Goal: Communication & Community: Answer question/provide support

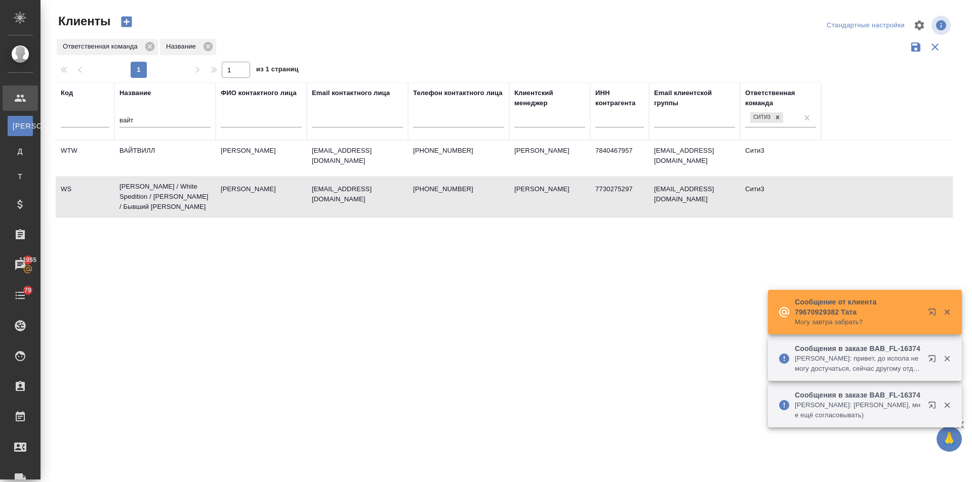
select select "RU"
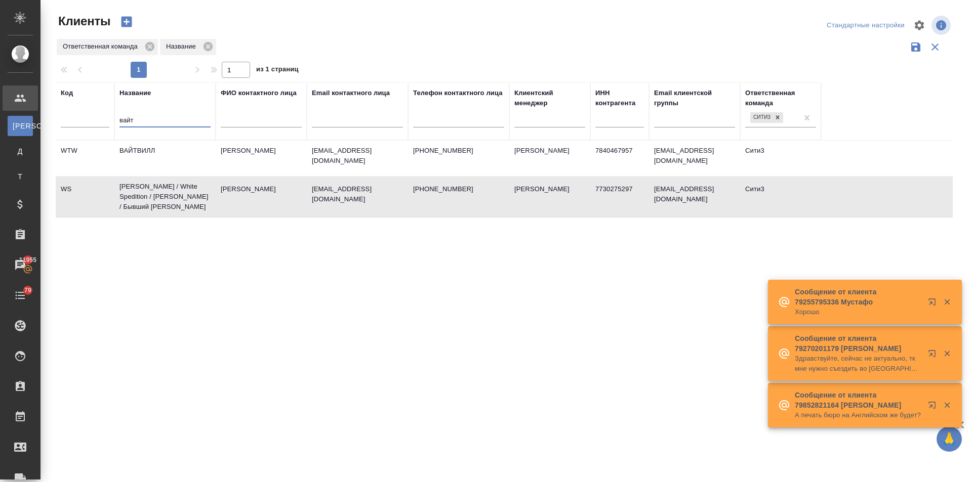
drag, startPoint x: 152, startPoint y: 120, endPoint x: 121, endPoint y: 120, distance: 30.9
click at [121, 120] on input "вайт" at bounding box center [164, 121] width 91 height 13
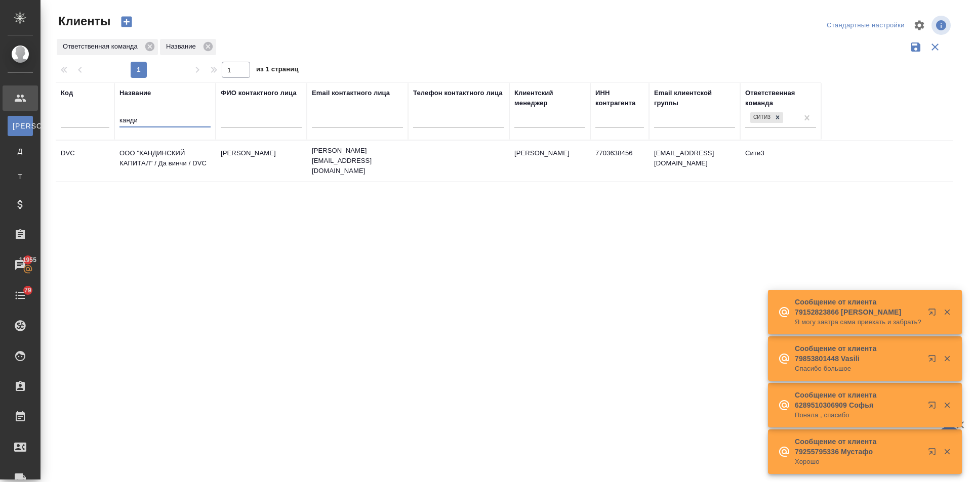
type input "канди"
click at [135, 147] on td "ООО "КАНДИНСКИЙ КАПИТАЛ" / Да винчи / DVC" at bounding box center [164, 160] width 101 height 35
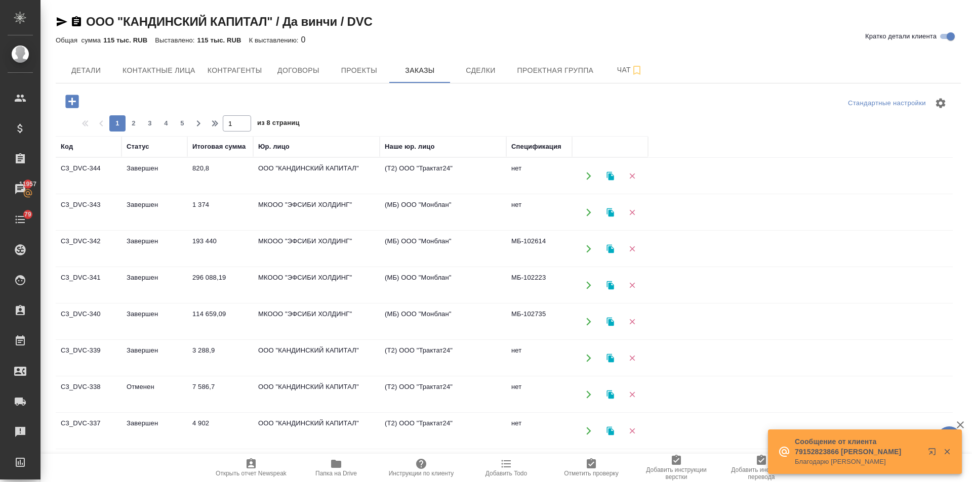
click at [210, 313] on td "114 659,09" at bounding box center [220, 321] width 66 height 35
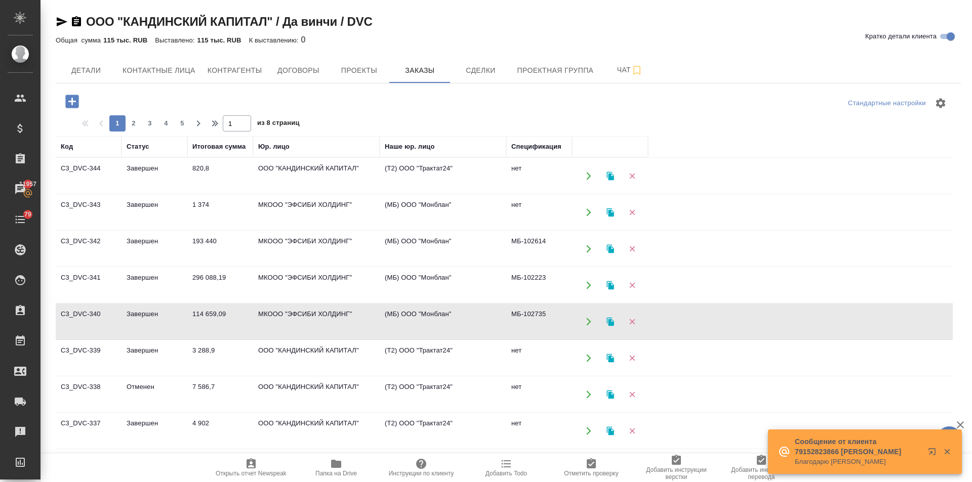
click at [189, 317] on td "114 659,09" at bounding box center [220, 321] width 66 height 35
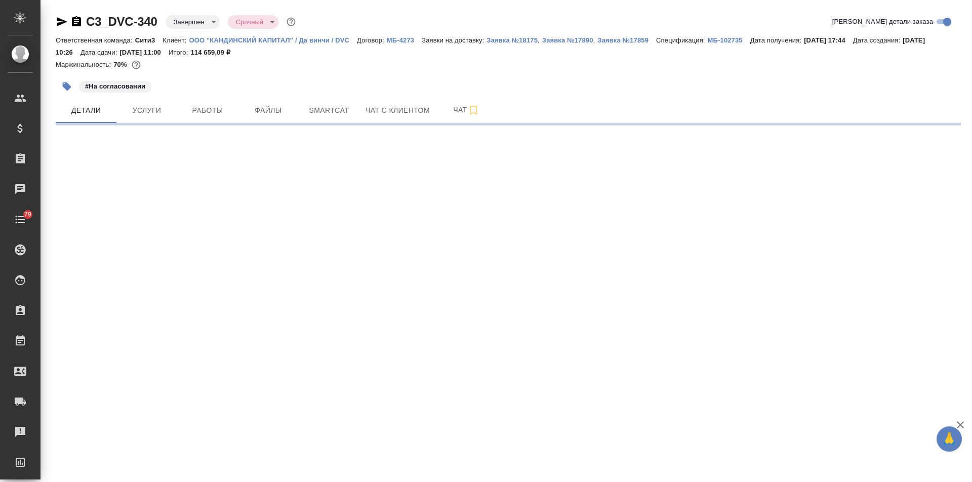
select select "RU"
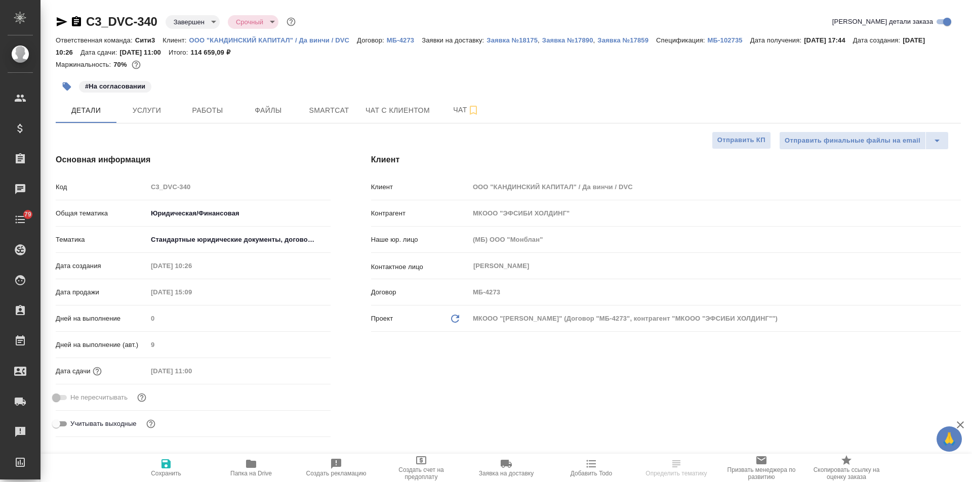
type textarea "x"
type input "Валеев Динар"
type input "[PERSON_NAME]"
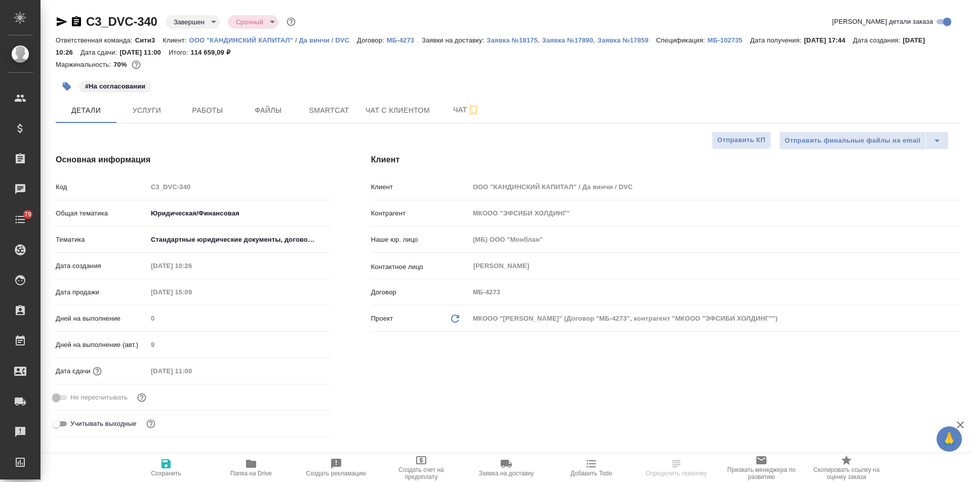
type textarea "x"
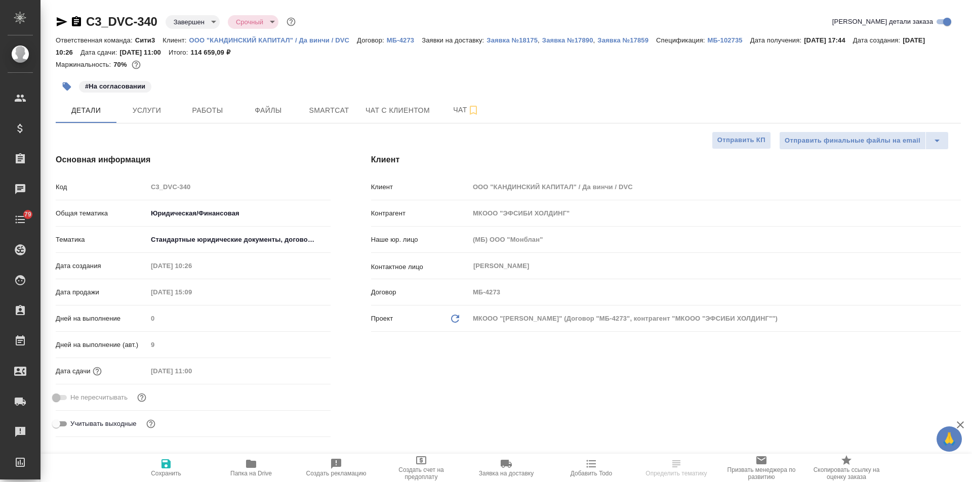
type textarea "x"
click at [403, 38] on p "МБ-4273" at bounding box center [404, 40] width 35 height 8
type textarea "x"
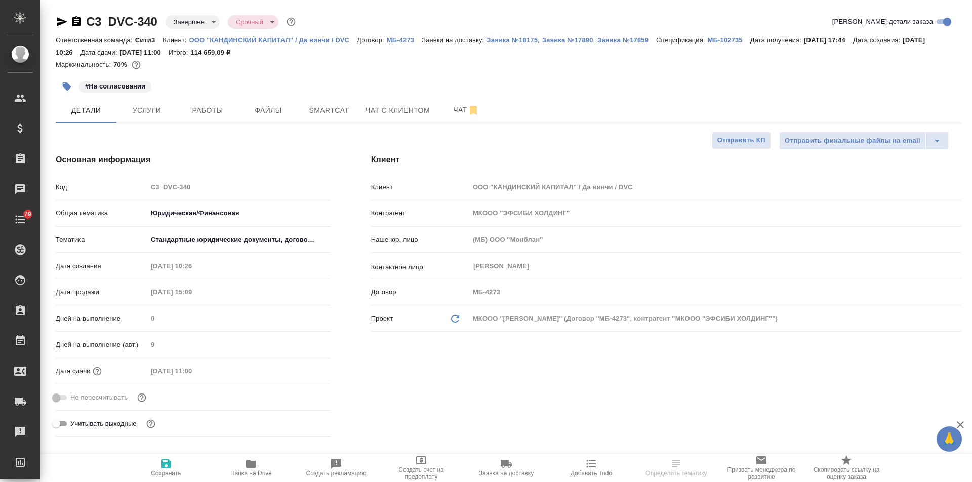
type textarea "x"
click at [712, 40] on p "МБ-102735" at bounding box center [729, 40] width 43 height 8
type textarea "x"
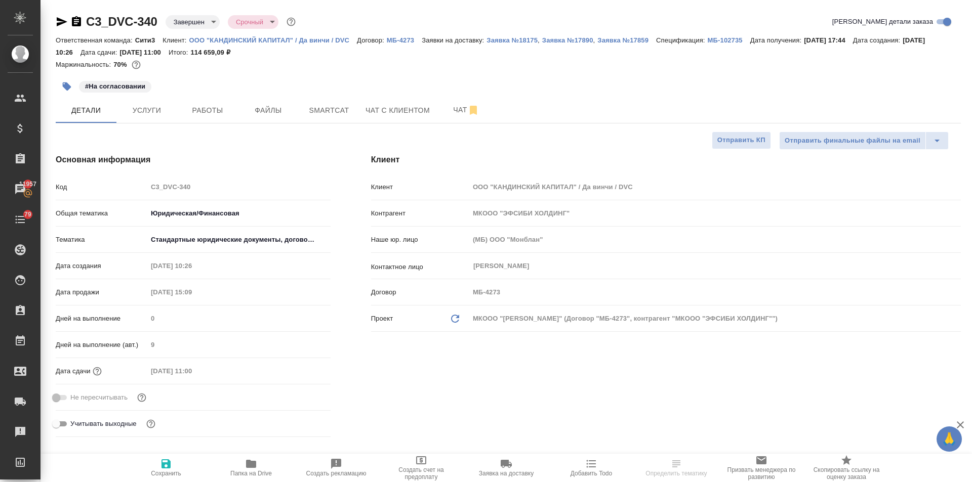
type textarea "x"
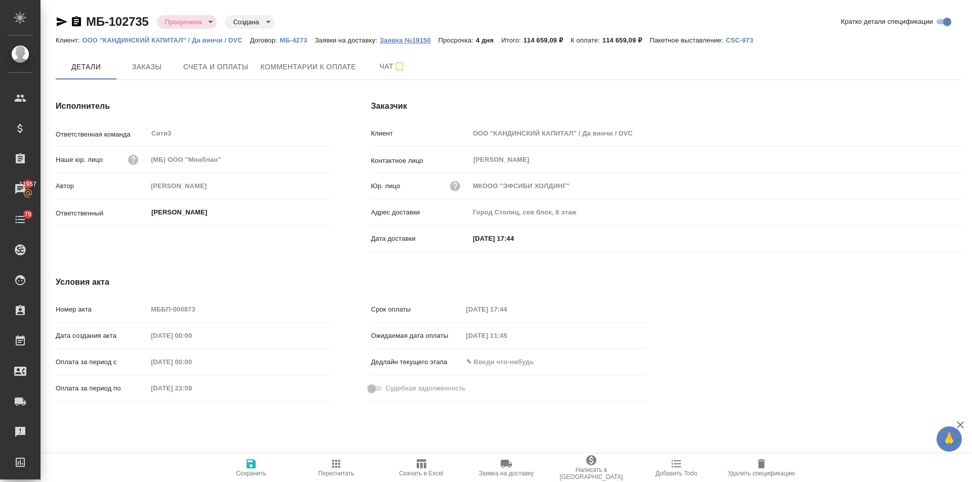
click at [407, 41] on p "Заявка №19150" at bounding box center [409, 40] width 59 height 8
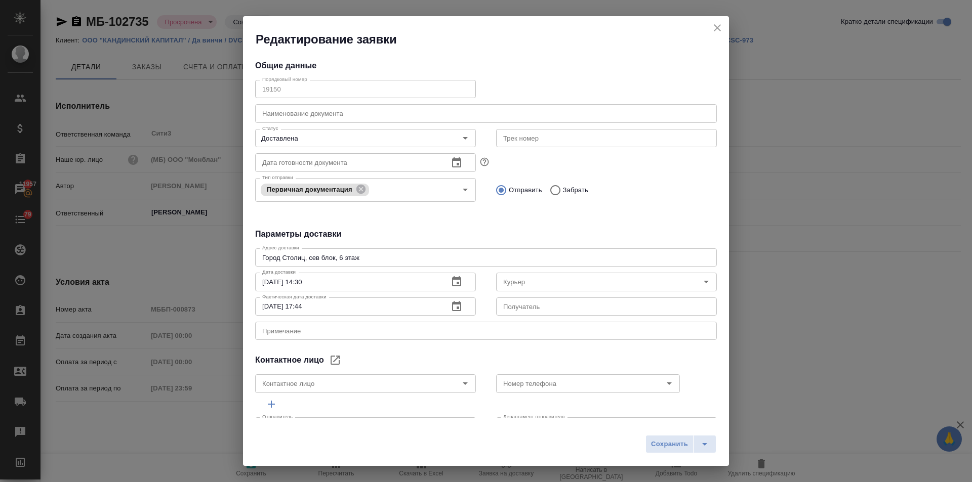
type input "Галкин Павел"
type input "89651711856"
type input "Бородулин Антон"
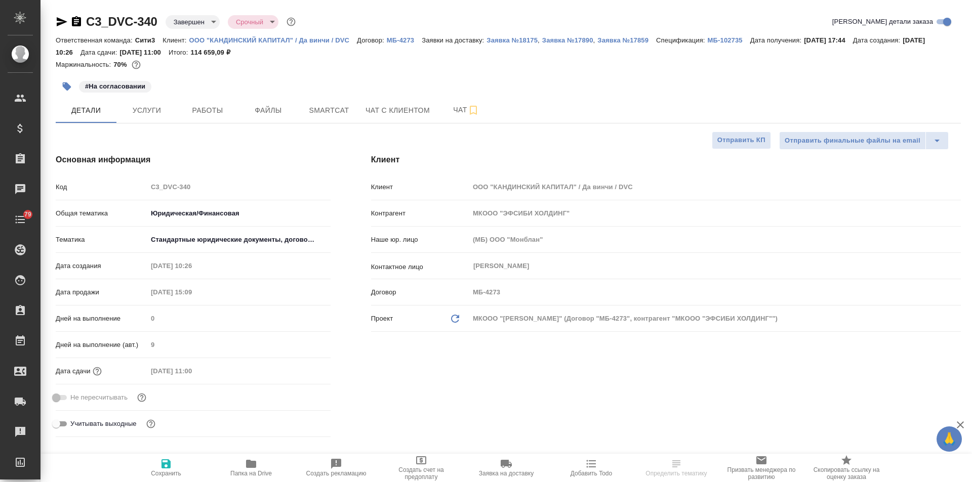
select select "RU"
click at [707, 37] on p "Спецификация:" at bounding box center [681, 40] width 51 height 8
click at [715, 38] on p "МБ-102735" at bounding box center [729, 40] width 43 height 8
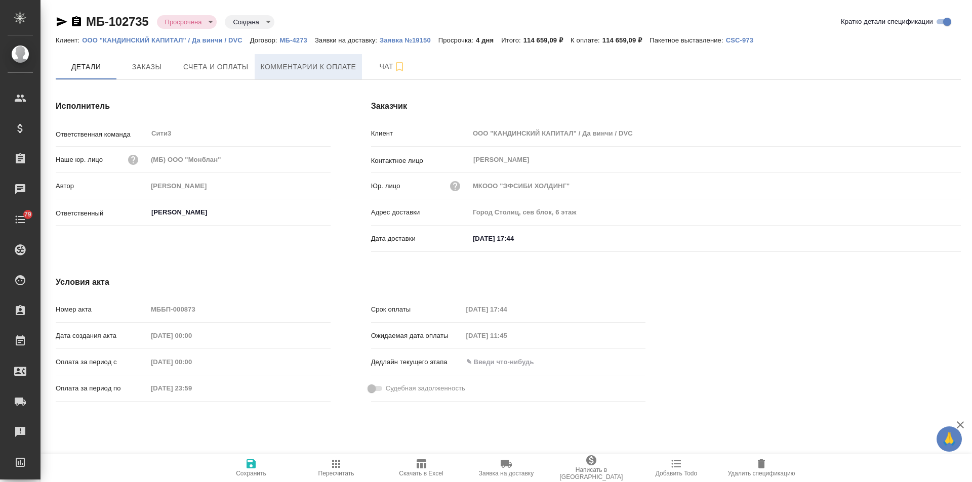
click at [261, 68] on span "Комментарии к оплате" at bounding box center [309, 67] width 96 height 13
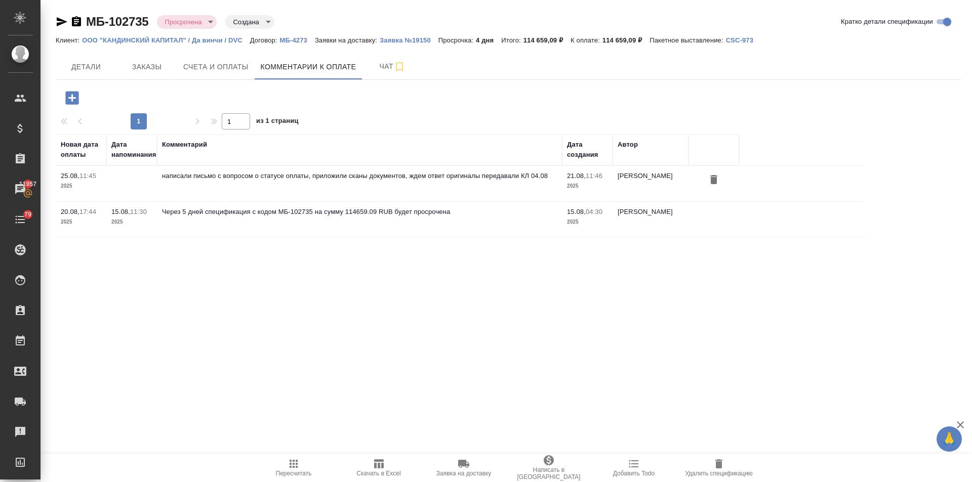
click at [69, 96] on icon "button" at bounding box center [71, 97] width 13 height 13
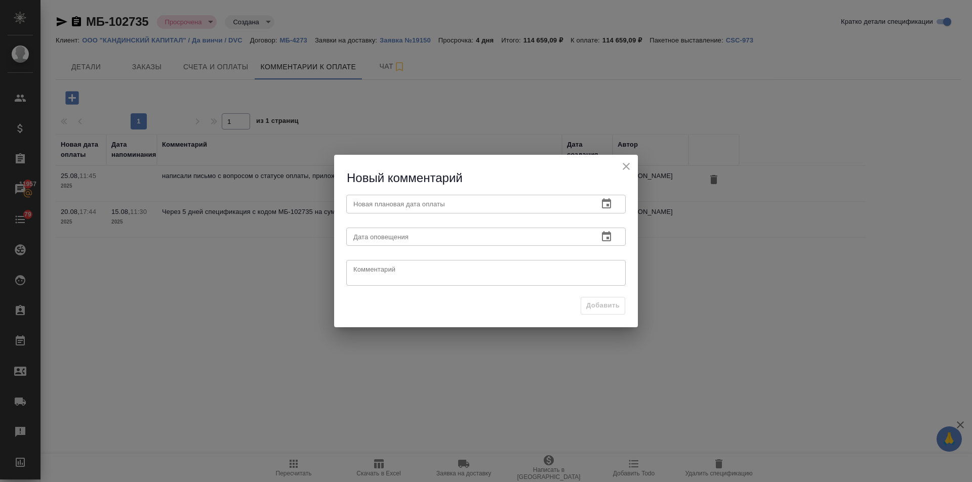
click at [627, 161] on icon "close" at bounding box center [626, 166] width 12 height 12
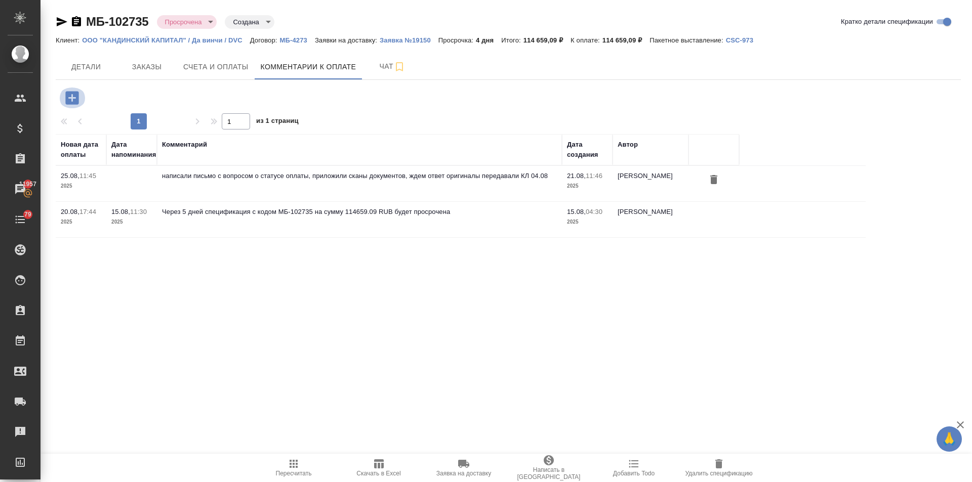
click at [75, 94] on icon "button" at bounding box center [71, 97] width 13 height 13
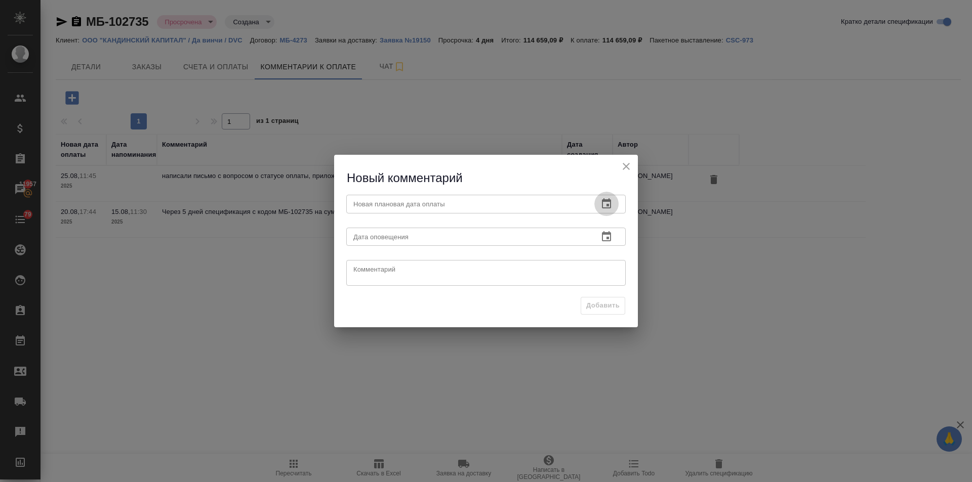
click at [603, 200] on icon "button" at bounding box center [606, 203] width 9 height 10
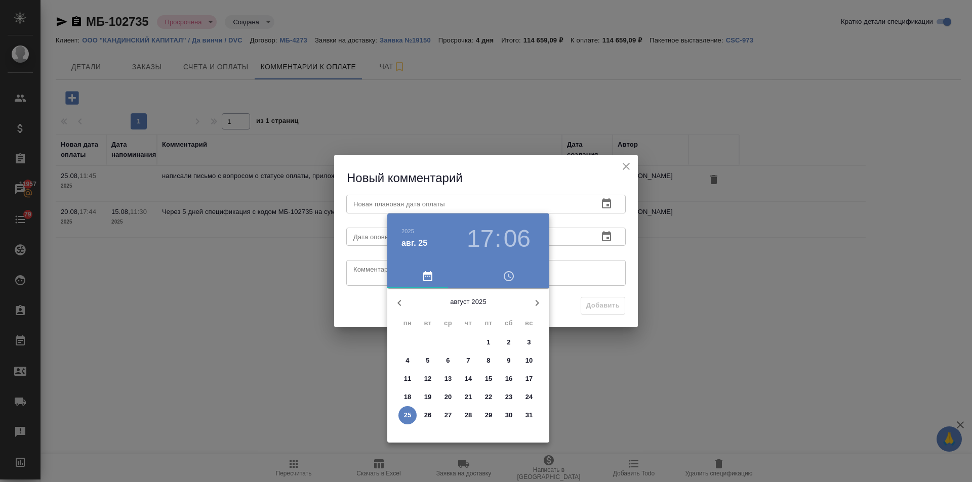
click at [487, 415] on p "29" at bounding box center [489, 416] width 8 height 10
type input "29.08.2025 17:06"
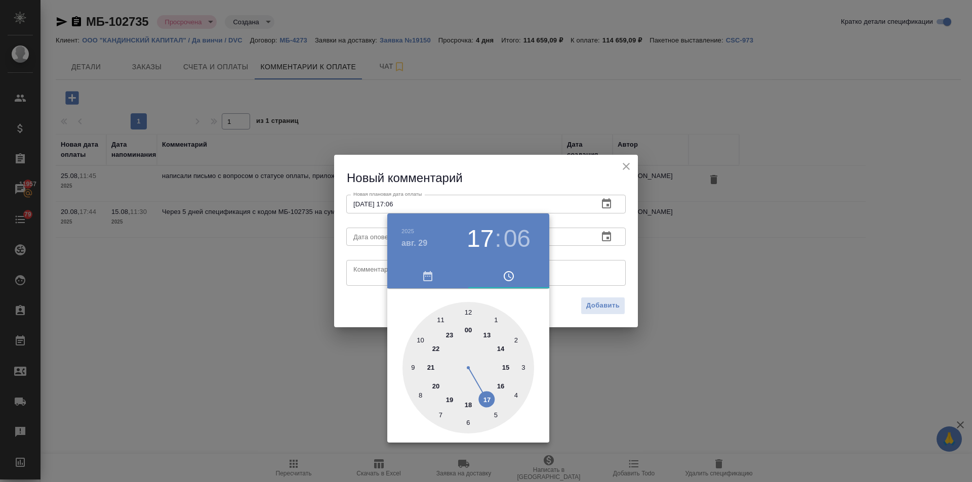
drag, startPoint x: 364, startPoint y: 301, endPoint x: 367, endPoint y: 292, distance: 9.6
click at [365, 301] on div at bounding box center [486, 241] width 972 height 482
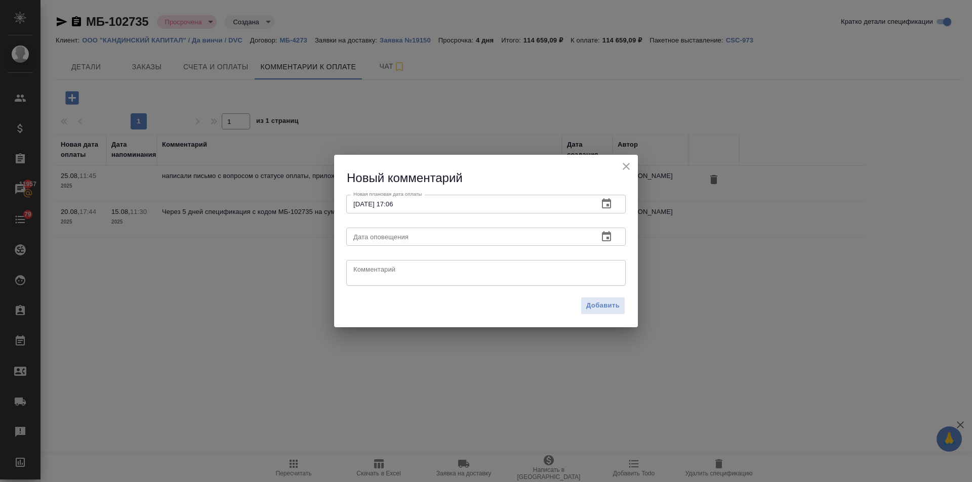
click at [373, 272] on textarea at bounding box center [485, 273] width 265 height 15
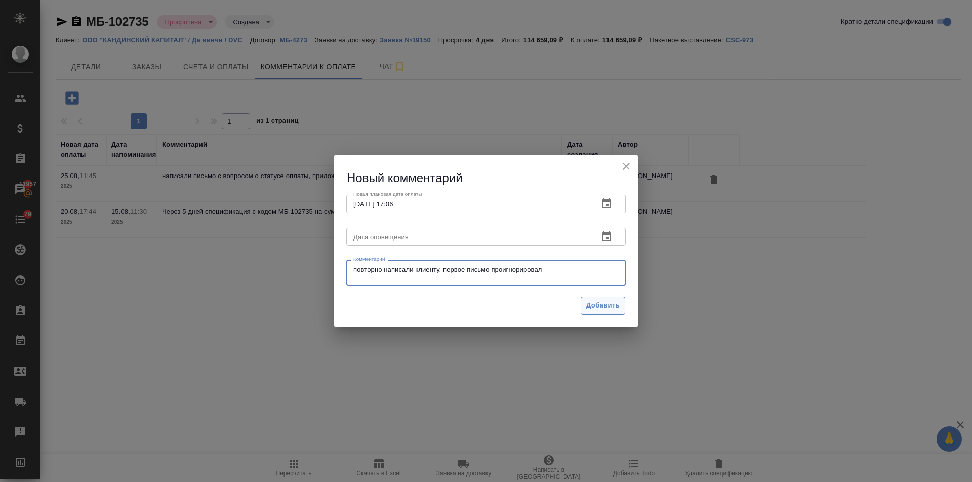
type textarea "повторно написали клиенту. первое письмо проигнорировал"
click at [604, 302] on span "Добавить" at bounding box center [602, 306] width 33 height 12
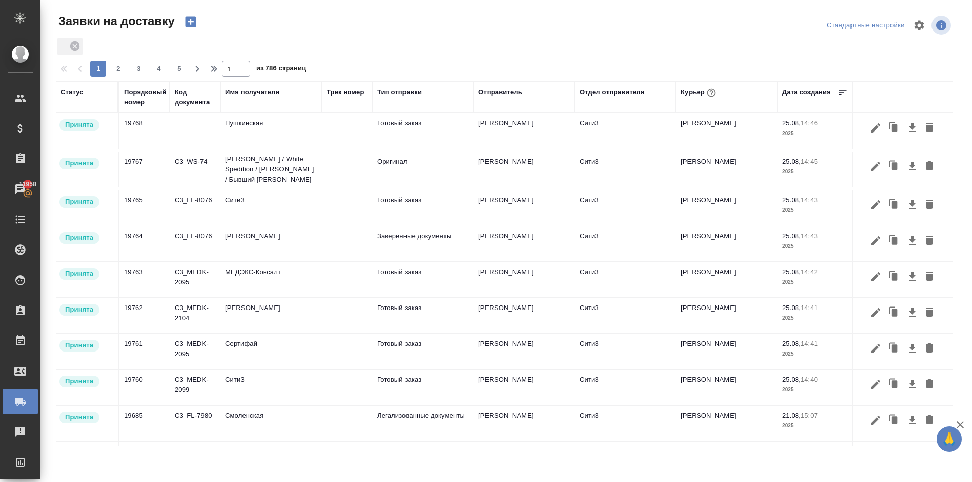
click at [401, 157] on td "Оригинал" at bounding box center [422, 169] width 101 height 35
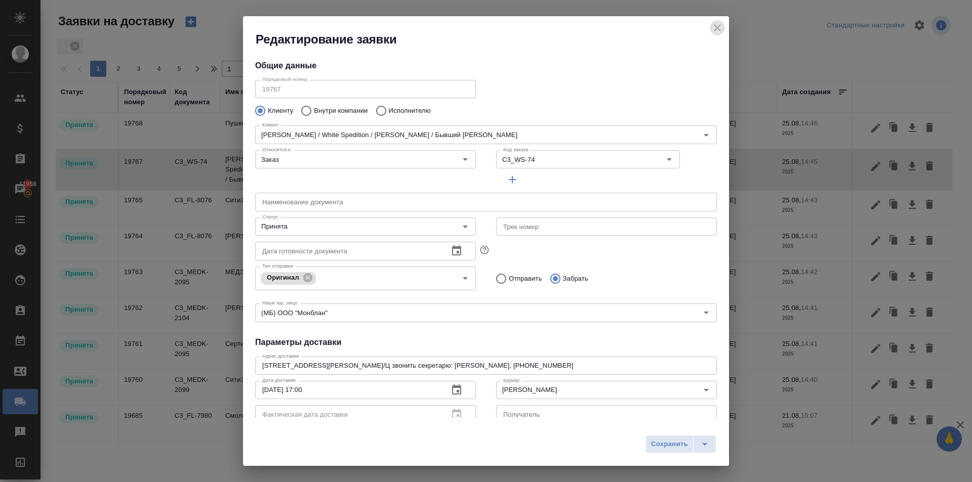
click at [716, 22] on icon "close" at bounding box center [717, 28] width 12 height 12
